Goal: Find specific page/section: Find specific page/section

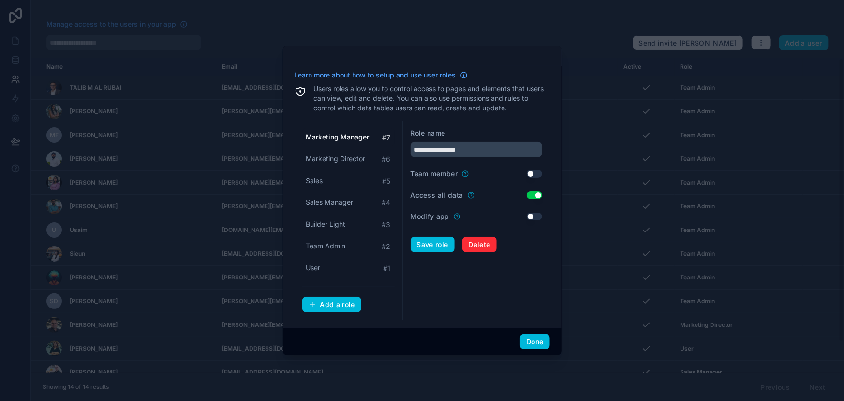
click at [533, 340] on button "Done" at bounding box center [535, 341] width 30 height 15
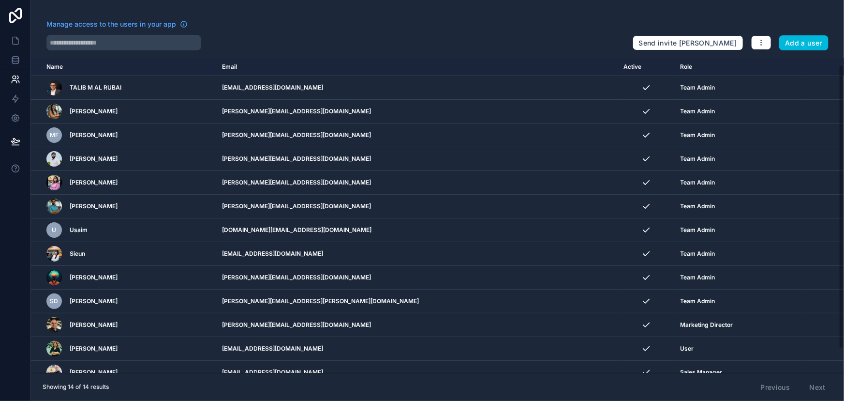
scroll to position [34, 0]
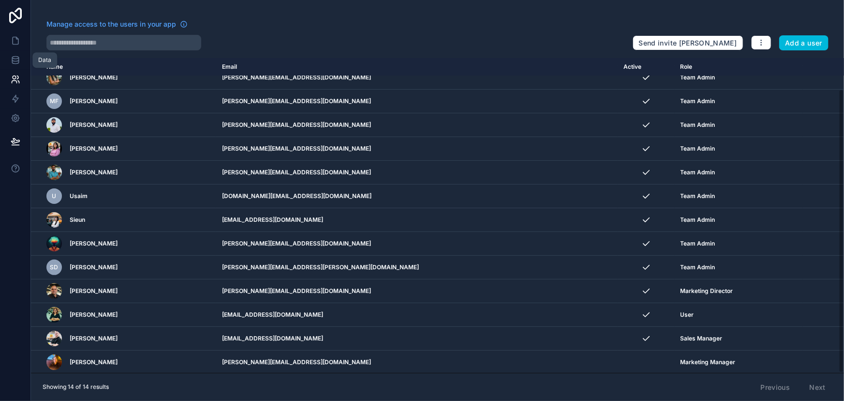
click at [10, 63] on link at bounding box center [15, 59] width 30 height 19
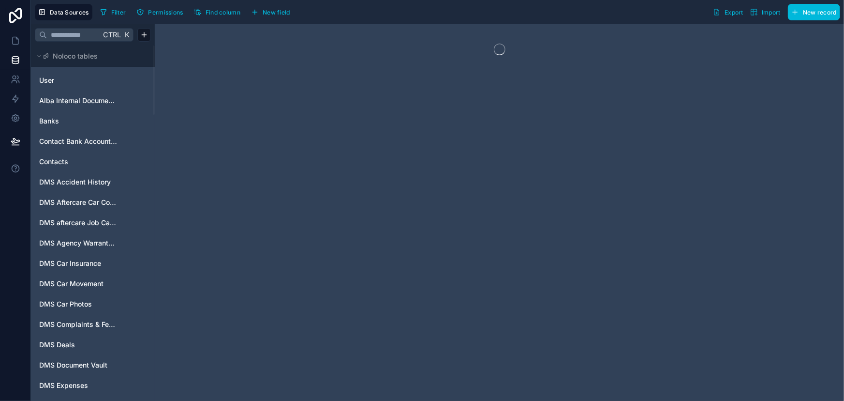
click at [67, 35] on input "text" at bounding box center [74, 34] width 54 height 17
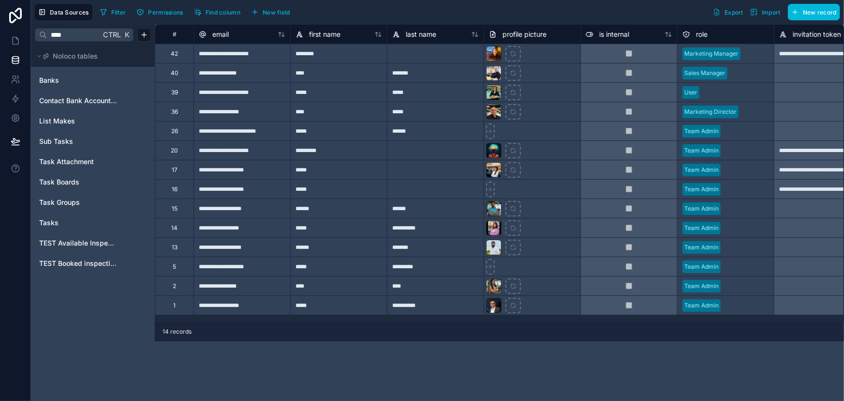
type input "****"
click at [44, 221] on span "Tasks" at bounding box center [48, 223] width 19 height 10
